Goal: Answer question/provide support: Share knowledge or assist other users

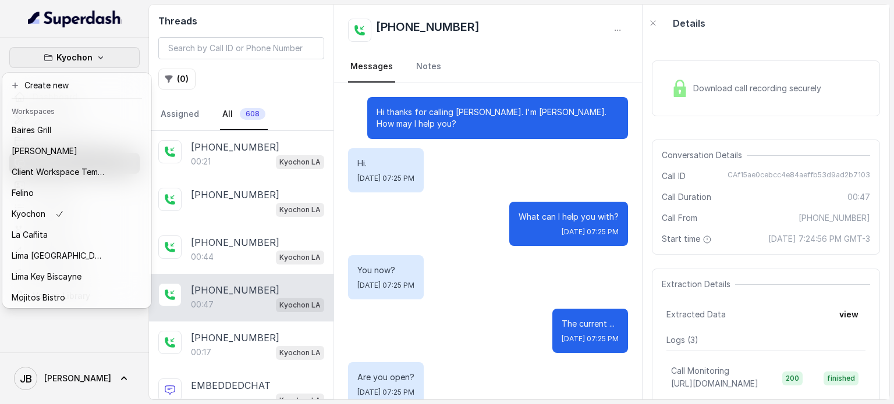
scroll to position [254, 0]
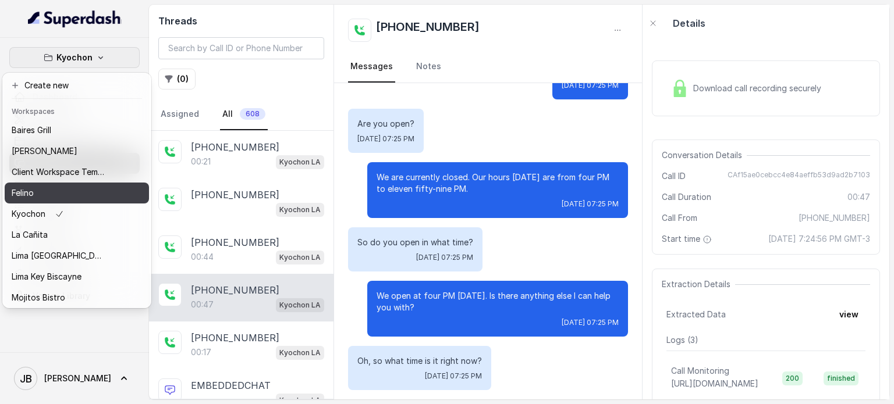
click at [77, 192] on div "Felino" at bounding box center [58, 193] width 93 height 14
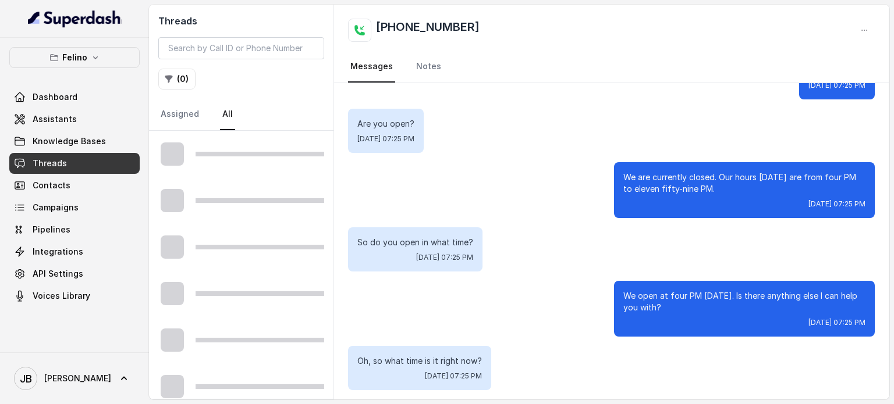
click at [102, 138] on link "Knowledge Bases" at bounding box center [74, 141] width 130 height 21
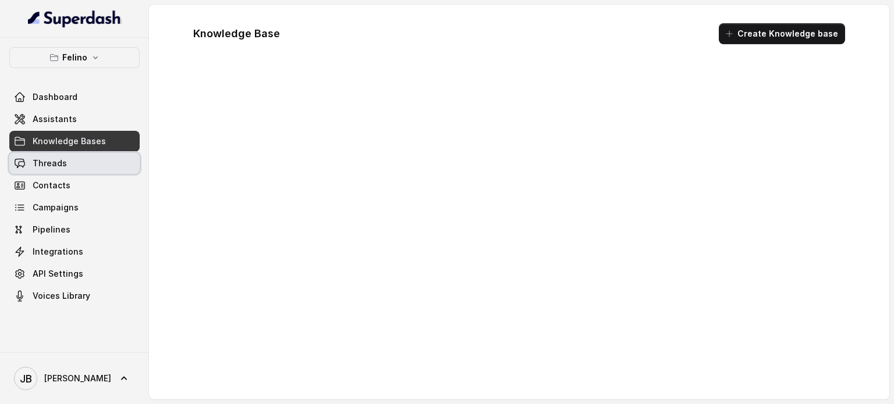
click at [95, 170] on link "Threads" at bounding box center [74, 163] width 130 height 21
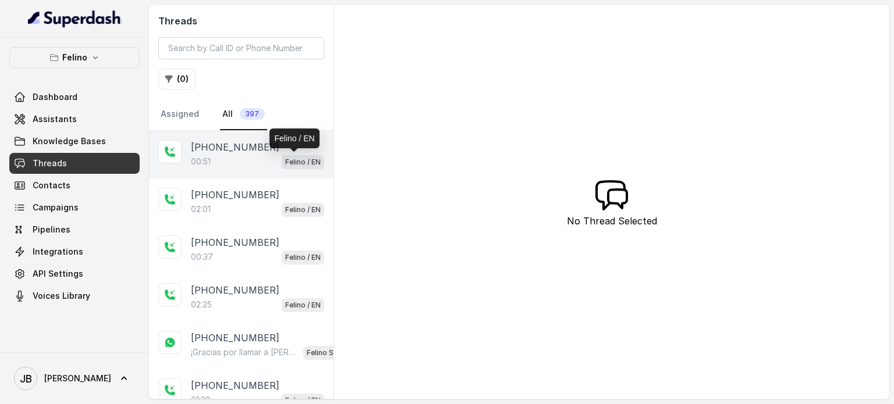
click at [294, 157] on p "Felino / EN" at bounding box center [302, 162] width 35 height 12
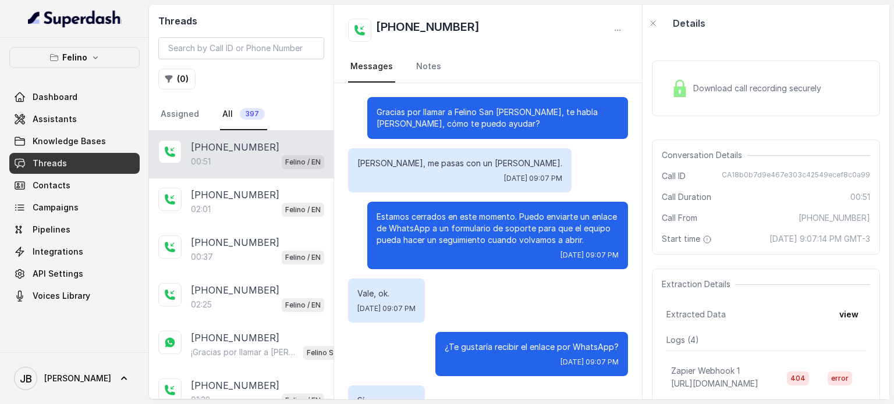
click at [542, 207] on div "Estamos cerrados en este momento. Puedo enviarte un enlace de WhatsApp a un for…" at bounding box center [497, 235] width 261 height 67
click at [524, 234] on p "Estamos cerrados en este momento. Puedo enviarte un enlace de WhatsApp a un for…" at bounding box center [497, 228] width 242 height 35
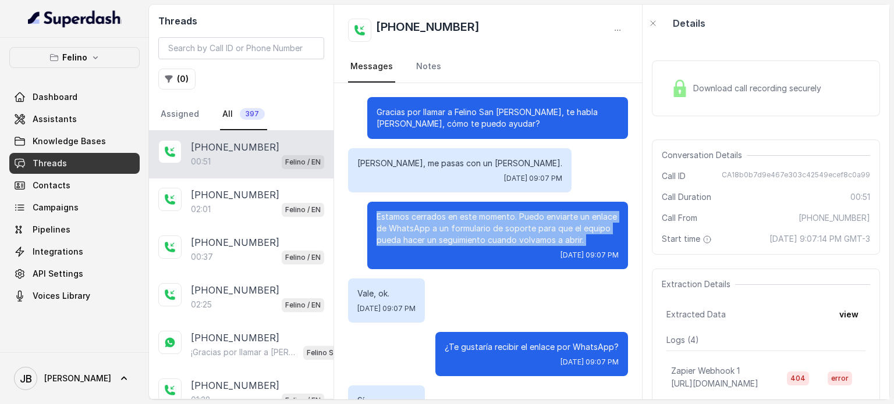
click at [524, 234] on p "Estamos cerrados en este momento. Puedo enviarte un enlace de WhatsApp a un for…" at bounding box center [497, 228] width 242 height 35
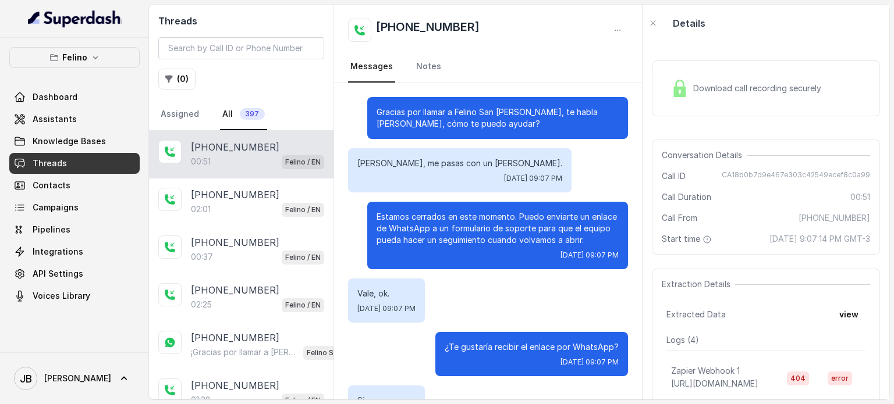
click at [526, 249] on div "Estamos cerrados en este momento. Puedo enviarte un enlace de WhatsApp a un for…" at bounding box center [497, 235] width 261 height 67
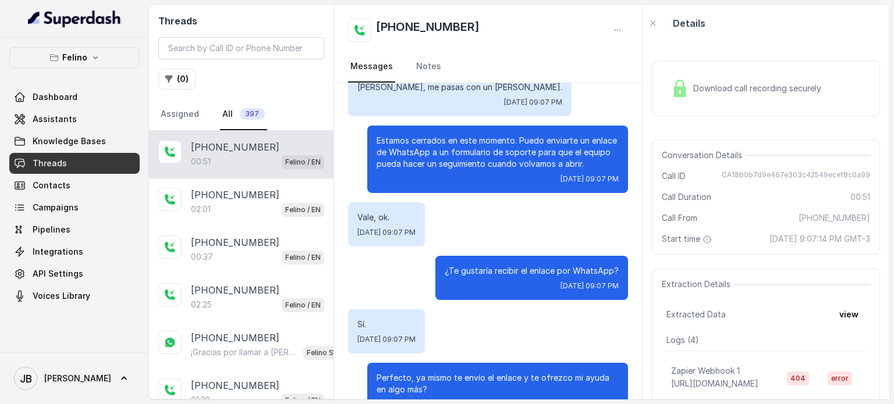
scroll to position [83, 0]
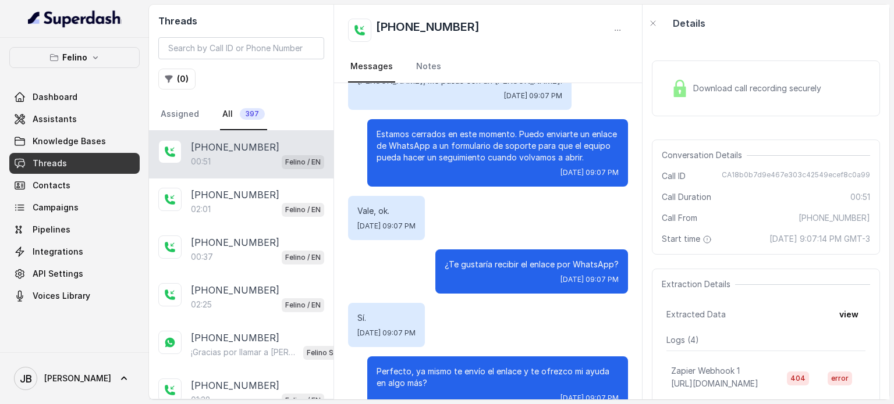
click at [487, 276] on div "[DATE] 09:07 PM" at bounding box center [531, 279] width 174 height 9
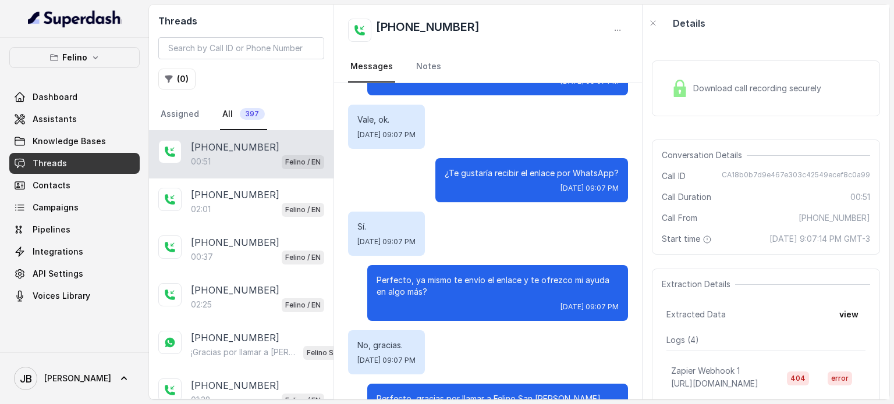
click at [485, 291] on p "Perfecto, ya mismo te envío el enlace y te ofrezco mi ayuda en algo más?" at bounding box center [497, 286] width 242 height 23
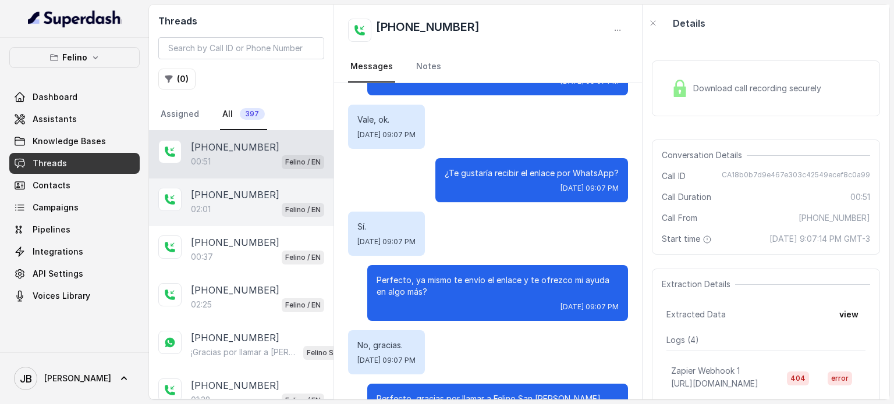
click at [255, 208] on div "02:01 Felino / EN" at bounding box center [257, 209] width 133 height 15
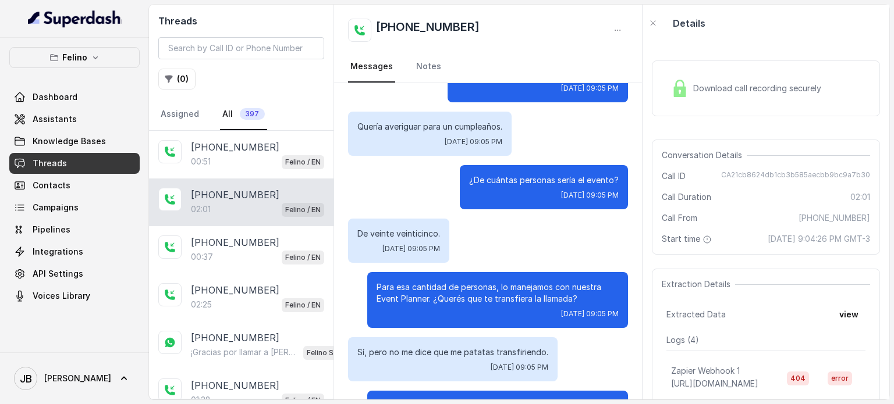
scroll to position [639, 0]
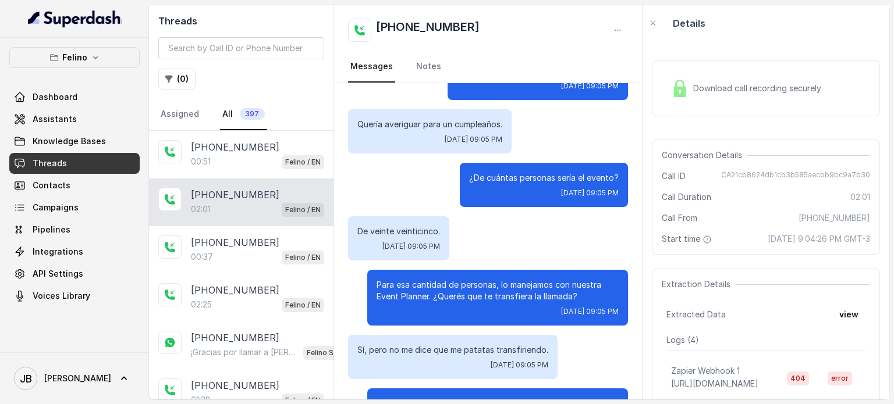
click at [445, 286] on p "Para esa cantidad de personas, lo manejamos con nuestra Event Planner. ¿Querés …" at bounding box center [497, 290] width 242 height 23
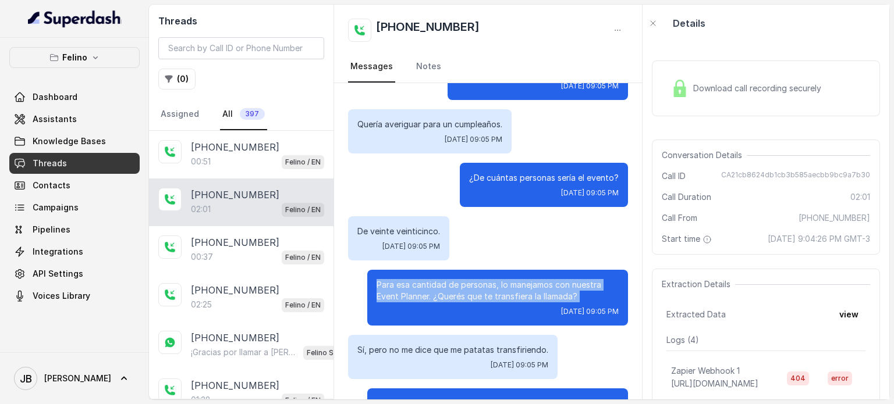
click at [445, 286] on p "Para esa cantidad de personas, lo manejamos con nuestra Event Planner. ¿Querés …" at bounding box center [497, 290] width 242 height 23
click at [472, 311] on div "[DATE] 09:05 PM" at bounding box center [497, 311] width 242 height 9
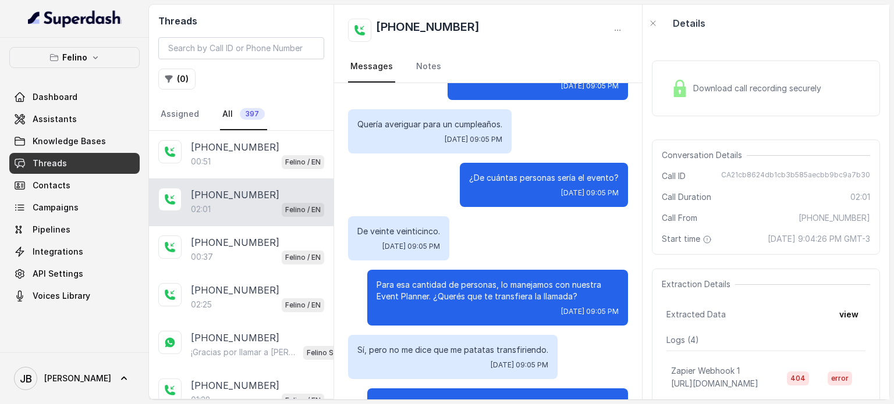
scroll to position [757, 0]
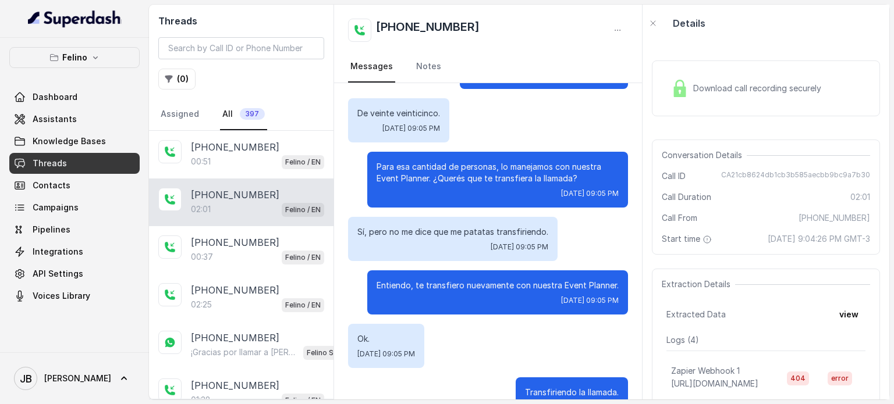
click at [429, 232] on p "Sí, pero no me dice que me patatas transfiriendo." at bounding box center [452, 232] width 191 height 12
click at [437, 260] on div "Sí, pero no me dice que me patatas transfiriendo. [DATE] 09:05 PM" at bounding box center [452, 239] width 209 height 44
click at [438, 290] on p "Entiendo, te transfiero nuevamente con nuestra Event Planner." at bounding box center [497, 286] width 242 height 12
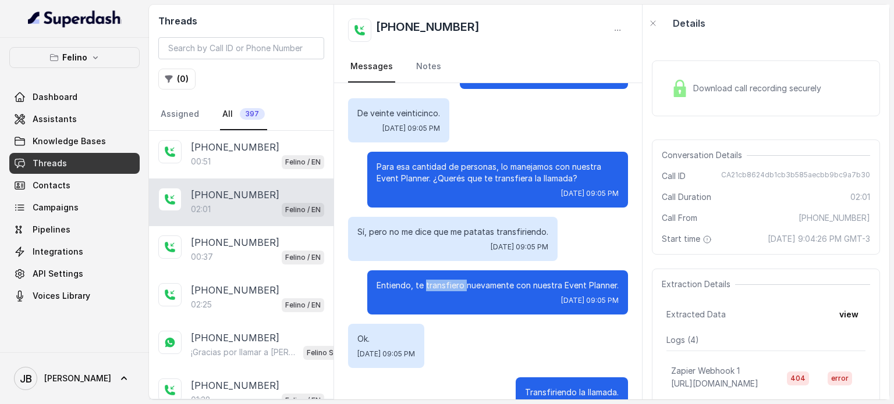
click at [438, 290] on p "Entiendo, te transfiero nuevamente con nuestra Event Planner." at bounding box center [497, 286] width 242 height 12
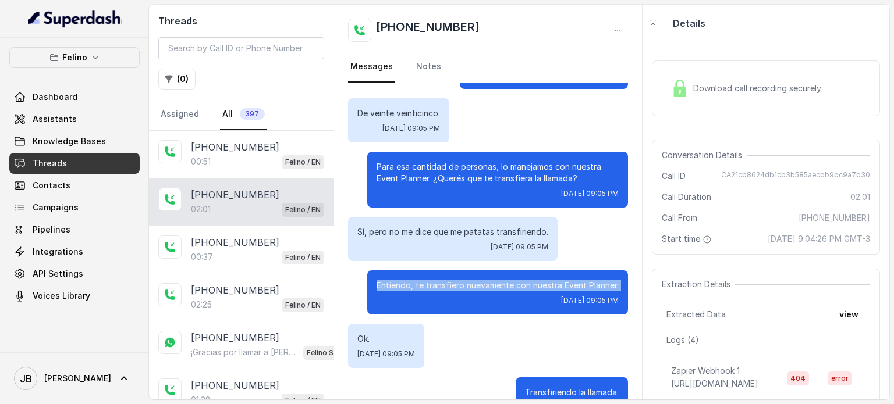
click at [438, 290] on p "Entiendo, te transfiero nuevamente con nuestra Event Planner." at bounding box center [497, 286] width 242 height 12
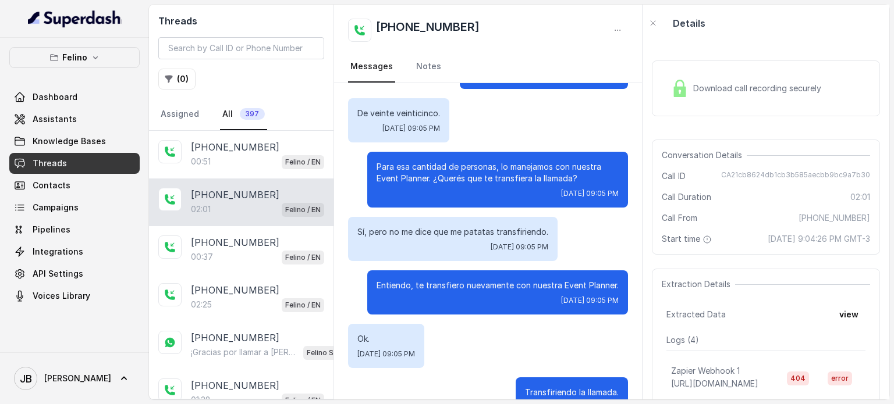
click at [482, 329] on div "Ok. [DATE] 09:05 PM" at bounding box center [488, 346] width 280 height 44
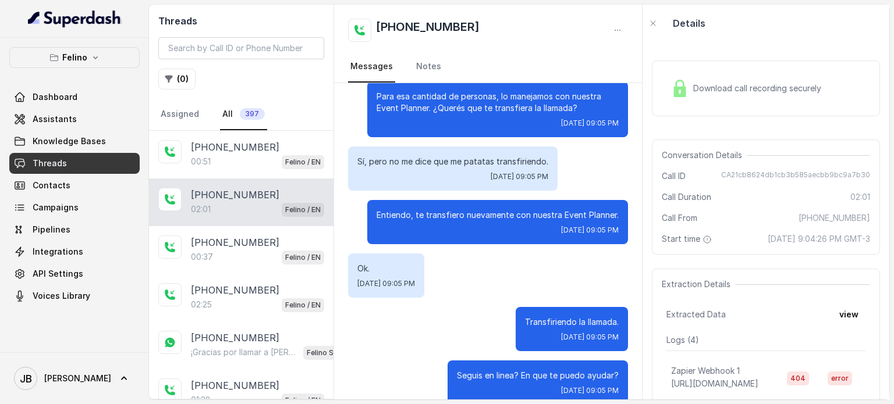
scroll to position [846, 0]
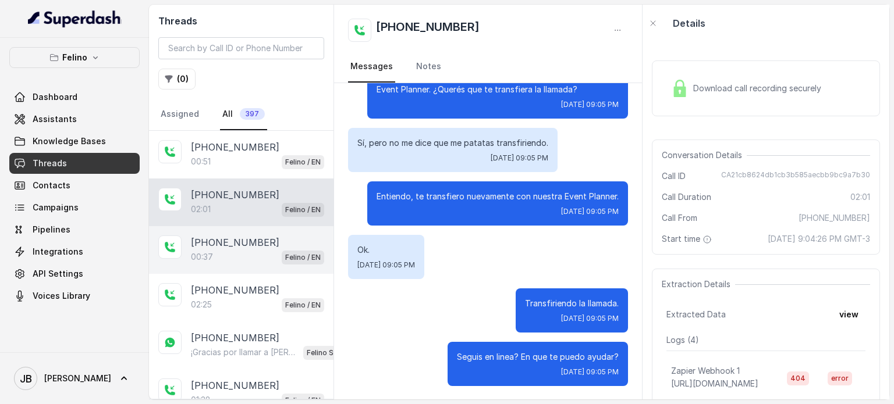
click at [219, 258] on div "00:37 Felino / EN" at bounding box center [257, 257] width 133 height 15
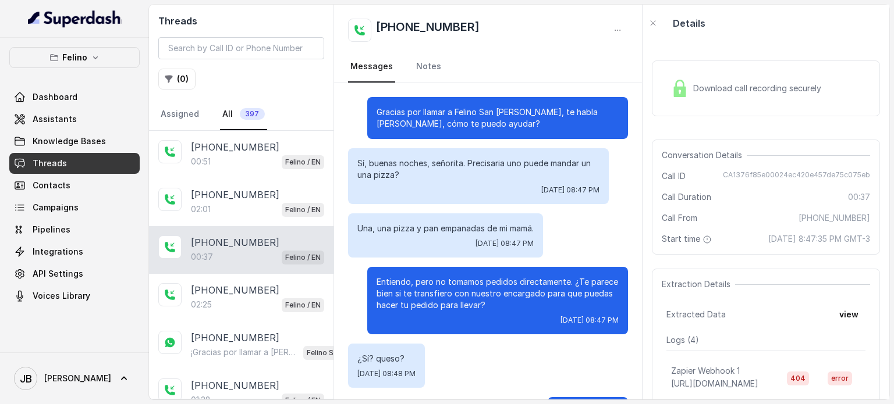
click at [421, 180] on div "Sí, buenas noches, señorita. Precisaria uno puede mandar un una pizza? [DATE] 0…" at bounding box center [478, 176] width 261 height 56
click at [421, 180] on p "Sí, buenas noches, señorita. Precisaria uno puede mandar un una pizza?" at bounding box center [478, 169] width 242 height 23
click at [480, 305] on p "Entiendo, pero no tomamos pedidos directamente. ¿Te parece bien si te transfier…" at bounding box center [497, 293] width 242 height 35
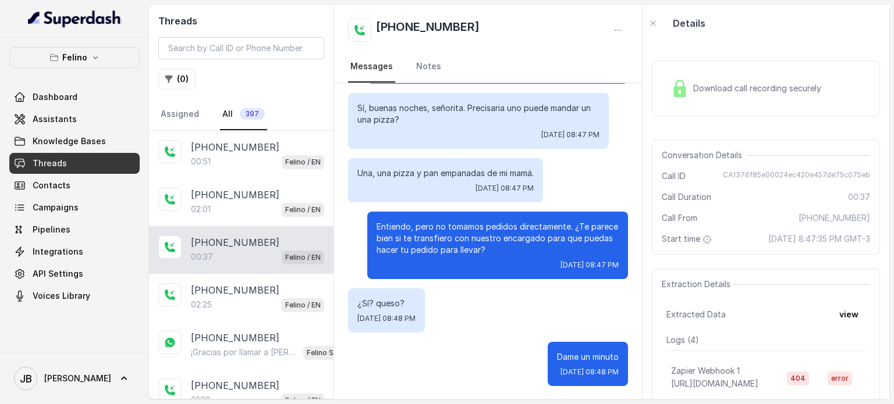
scroll to position [55, 0]
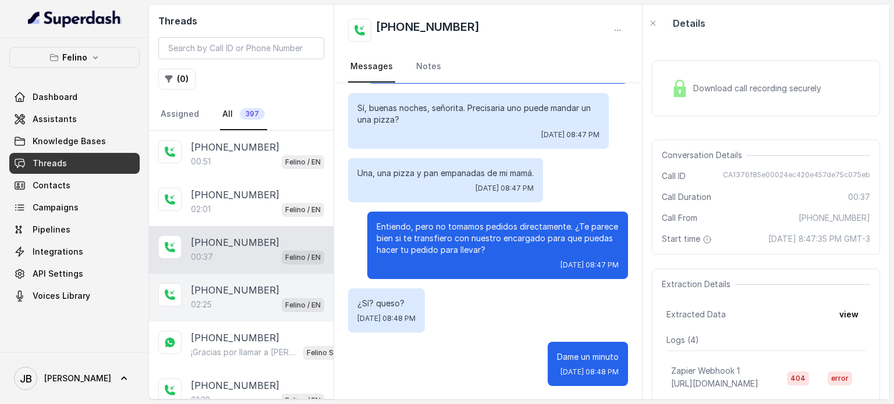
click at [237, 311] on div "[PHONE_NUMBER]:25 Felino / EN" at bounding box center [241, 298] width 184 height 48
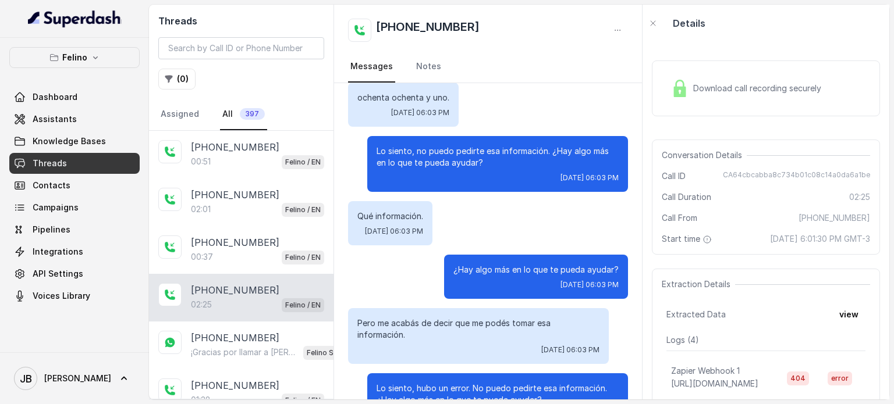
scroll to position [1280, 0]
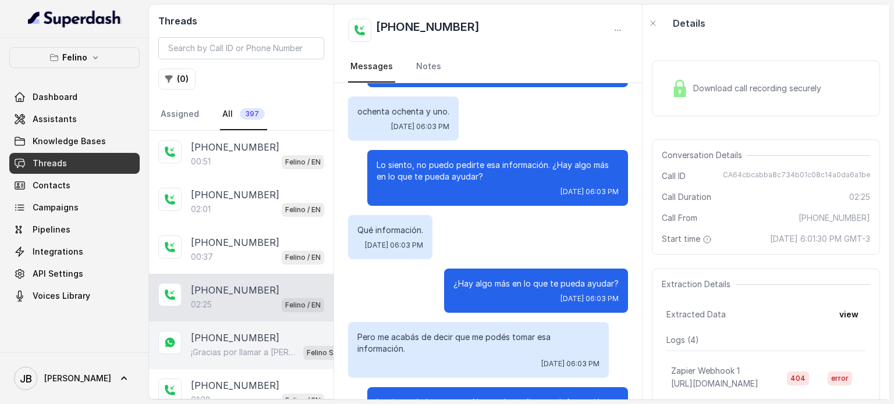
click at [271, 355] on div "¡Gracias por llamar a [PERSON_NAME]! Para menú, reservas, direcciones u otras o…" at bounding box center [274, 352] width 166 height 15
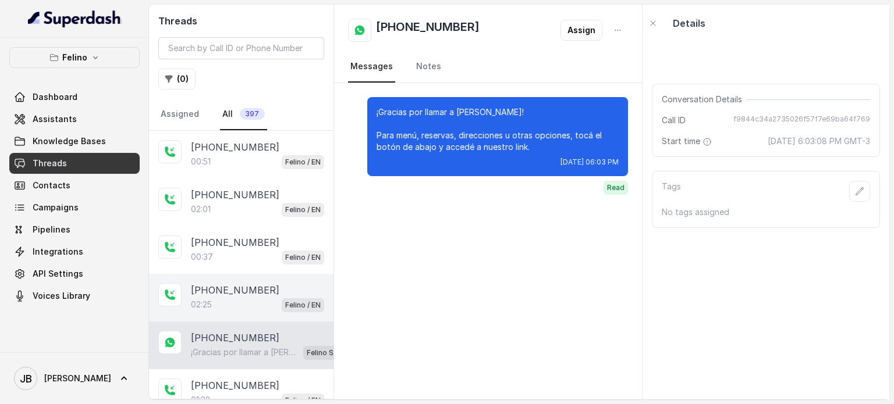
click at [269, 292] on div "[PHONE_NUMBER]" at bounding box center [257, 290] width 133 height 14
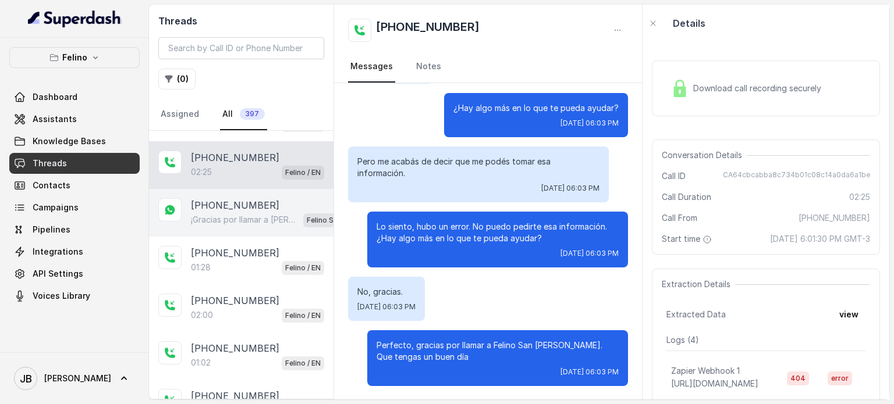
scroll to position [135, 0]
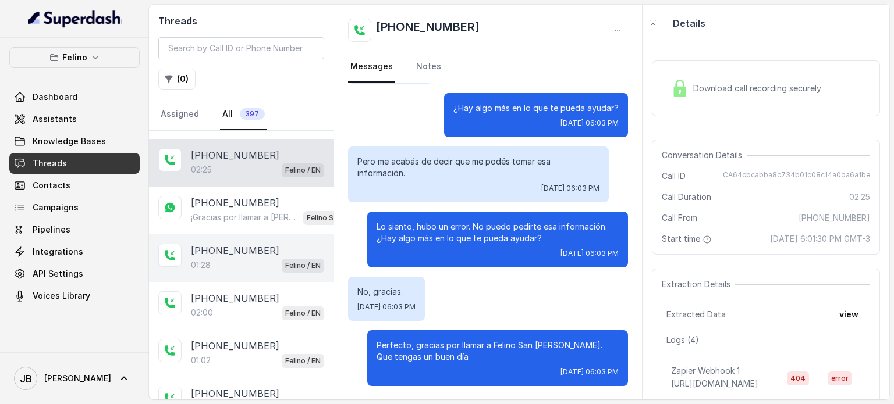
click at [268, 258] on div "01:28 Felino / EN" at bounding box center [257, 265] width 133 height 15
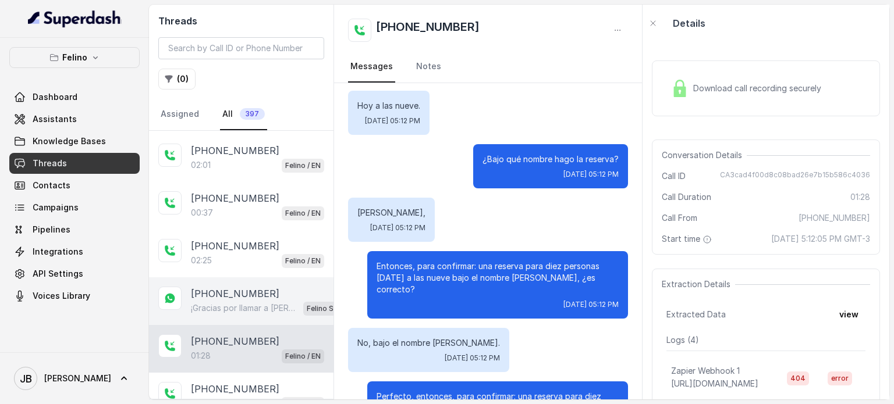
scroll to position [36, 0]
